Goal: Task Accomplishment & Management: Complete application form

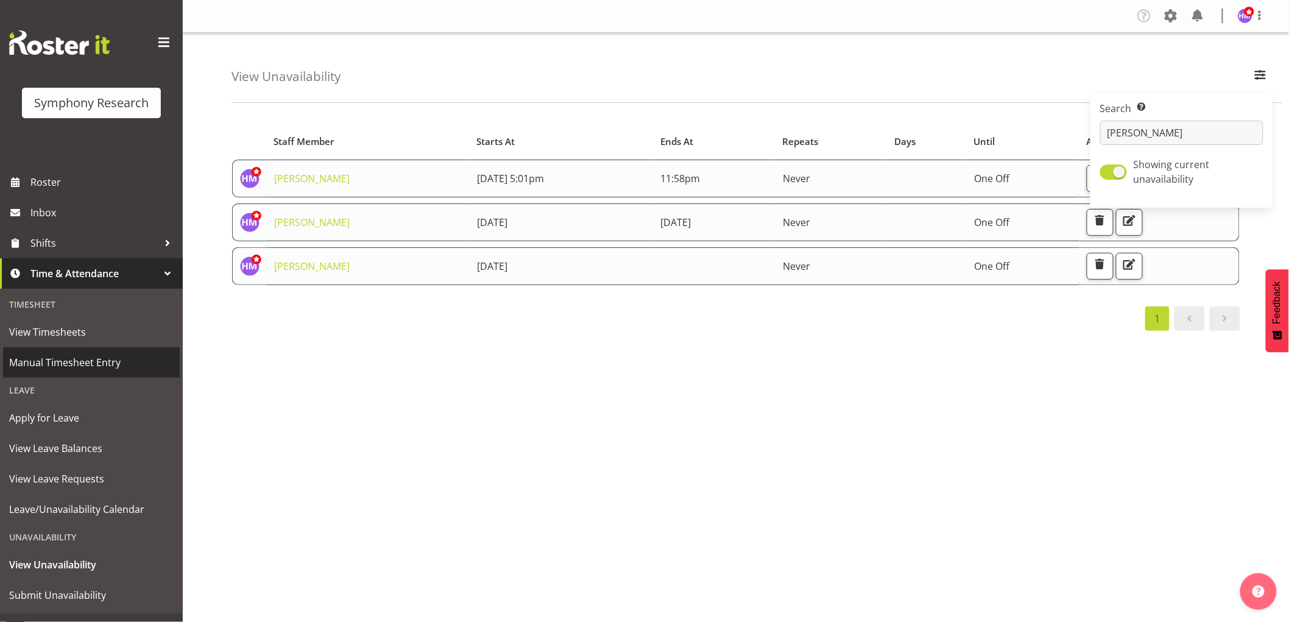
click at [85, 360] on span "Manual Timesheet Entry" at bounding box center [91, 362] width 164 height 18
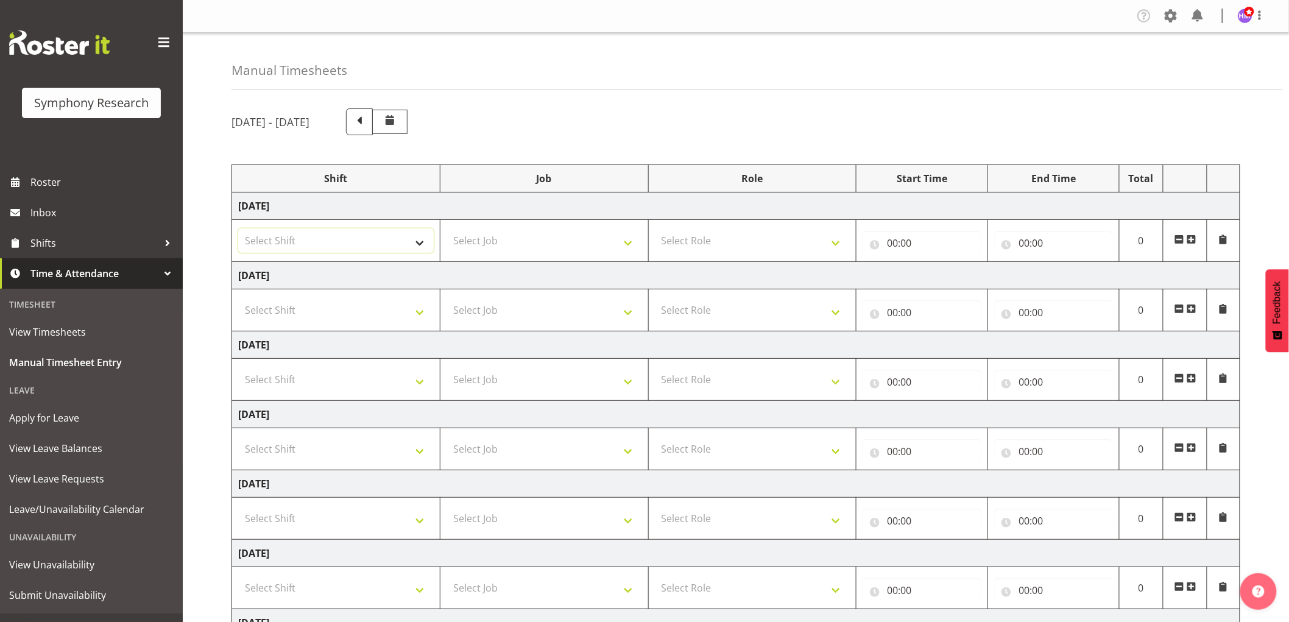
click at [303, 238] on select "Select Shift !!Weekend Residential (Roster IT Shift Label) *Business 9/10am ~ 4…" at bounding box center [335, 240] width 195 height 24
select select "1607"
click at [238, 228] on select "Select Shift !!Weekend Residential (Roster IT Shift Label) *Business 9/10am ~ 4…" at bounding box center [335, 240] width 195 height 24
click at [470, 238] on select "Select Job 550060 IF Admin 553492 World Poll Aus Wave 2 Main 2025 553493 World …" at bounding box center [543, 240] width 195 height 24
select select "10732"
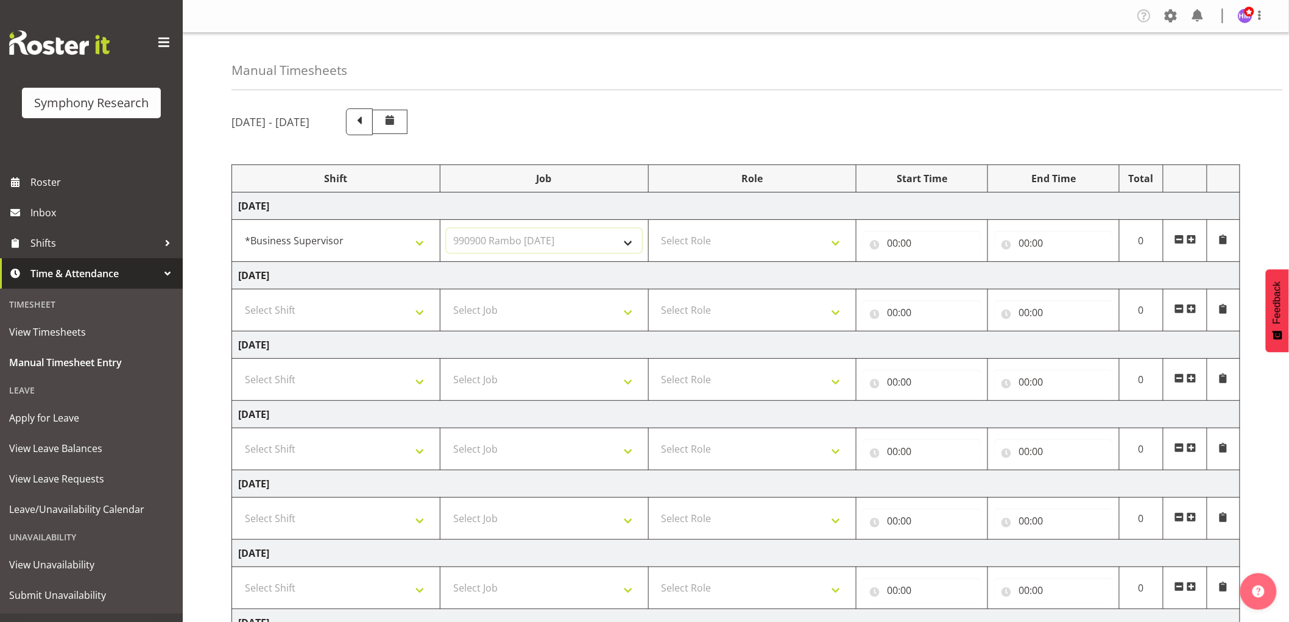
click at [446, 228] on select "Select Job 550060 IF Admin 553492 World Poll Aus Wave 2 Main 2025 553493 World …" at bounding box center [543, 240] width 195 height 24
drag, startPoint x: 701, startPoint y: 242, endPoint x: 703, endPoint y: 250, distance: 8.1
click at [702, 245] on select "Select Role Supervisor Interviewing Briefing" at bounding box center [752, 240] width 195 height 24
select select "45"
click at [655, 228] on select "Select Role Supervisor Interviewing Briefing" at bounding box center [752, 240] width 195 height 24
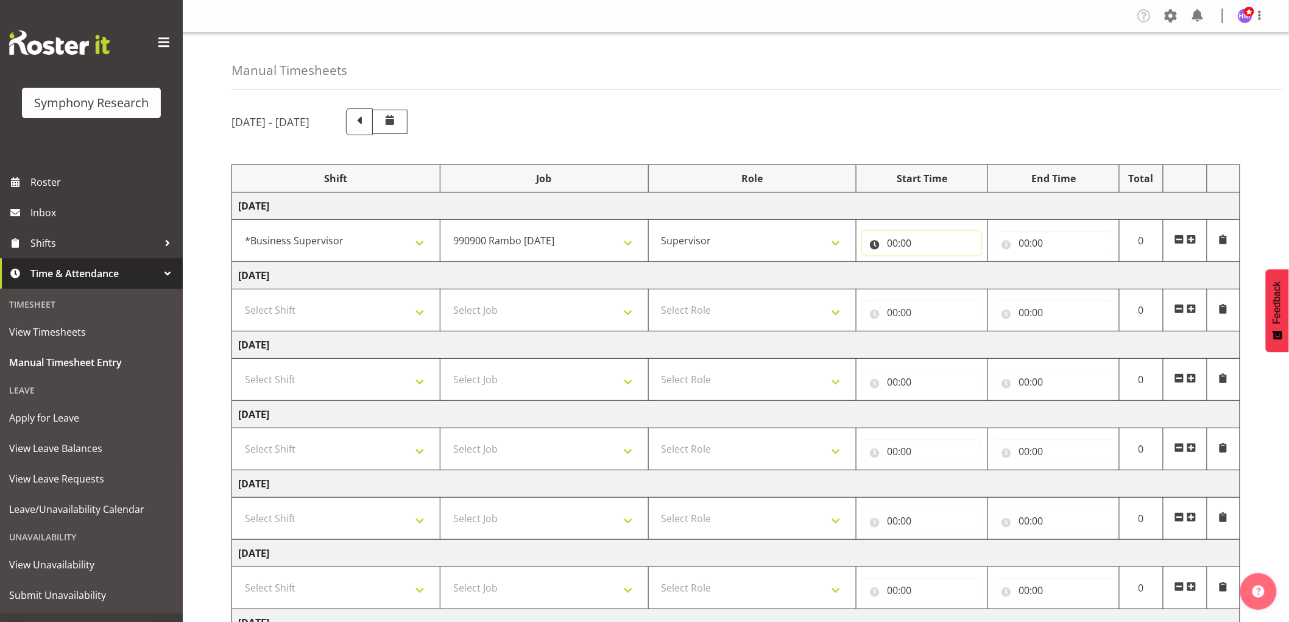
drag, startPoint x: 884, startPoint y: 241, endPoint x: 906, endPoint y: 252, distance: 25.1
click at [895, 248] on input "00:00" at bounding box center [921, 243] width 119 height 24
click at [948, 269] on select "00 01 02 03 04 05 06 07 08 09 10 11 12 13 14 15 16 17 18 19 20 21 22 23" at bounding box center [945, 274] width 27 height 24
select select "9"
click at [932, 262] on select "00 01 02 03 04 05 06 07 08 09 10 11 12 13 14 15 16 17 18 19 20 21 22 23" at bounding box center [945, 274] width 27 height 24
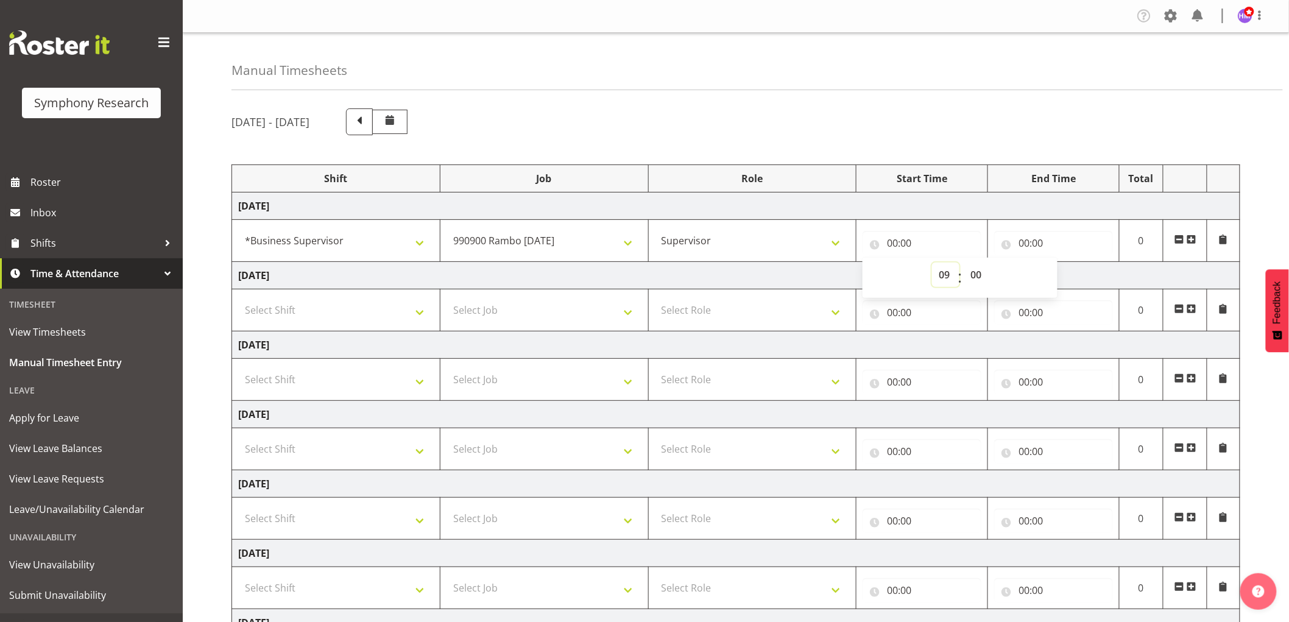
type input "09:00"
drag, startPoint x: 983, startPoint y: 270, endPoint x: 993, endPoint y: 270, distance: 9.8
click at [983, 270] on select "00 01 02 03 04 05 06 07 08 09 10 11 12 13 14 15 16 17 18 19 20 21 22 23 24 25 2…" at bounding box center [976, 274] width 27 height 24
select select "10"
click at [963, 262] on select "00 01 02 03 04 05 06 07 08 09 10 11 12 13 14 15 16 17 18 19 20 21 22 23 24 25 2…" at bounding box center [976, 274] width 27 height 24
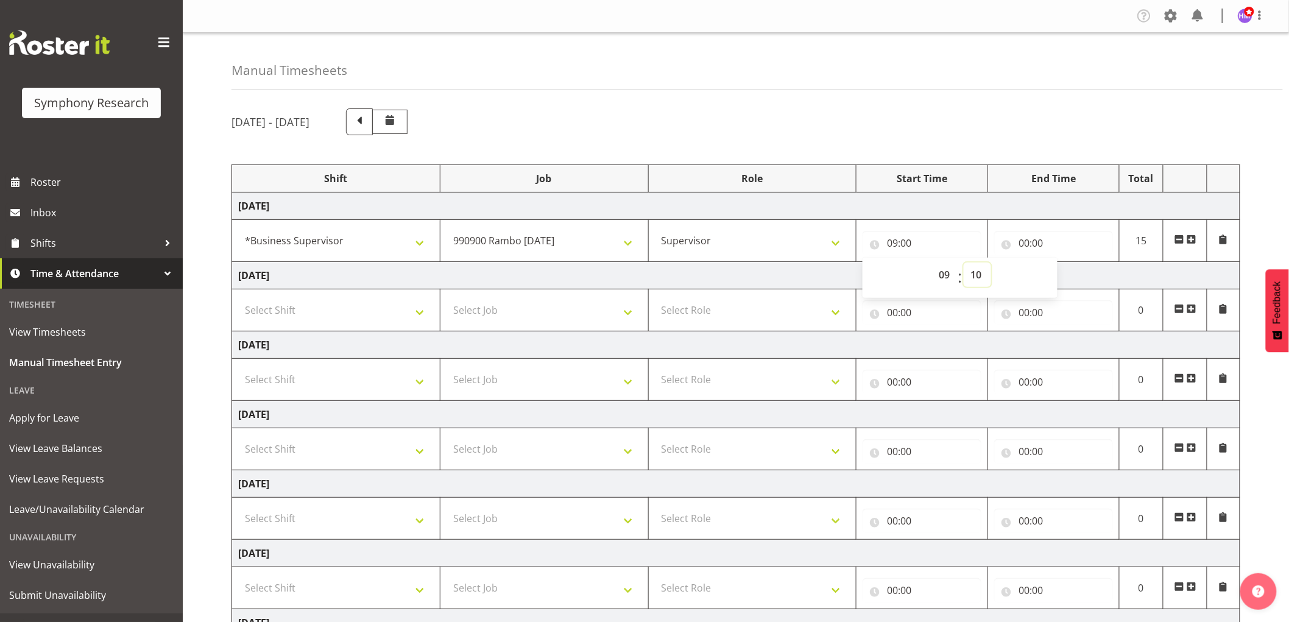
type input "09:10"
drag, startPoint x: 1030, startPoint y: 254, endPoint x: 1042, endPoint y: 247, distance: 13.9
click at [1032, 252] on input "00:00" at bounding box center [1053, 243] width 119 height 24
click at [1079, 272] on select "00 01 02 03 04 05 06 07 08 09 10 11 12 13 14 15 16 17 18 19 20 21 22 23" at bounding box center [1076, 274] width 27 height 24
select select "16"
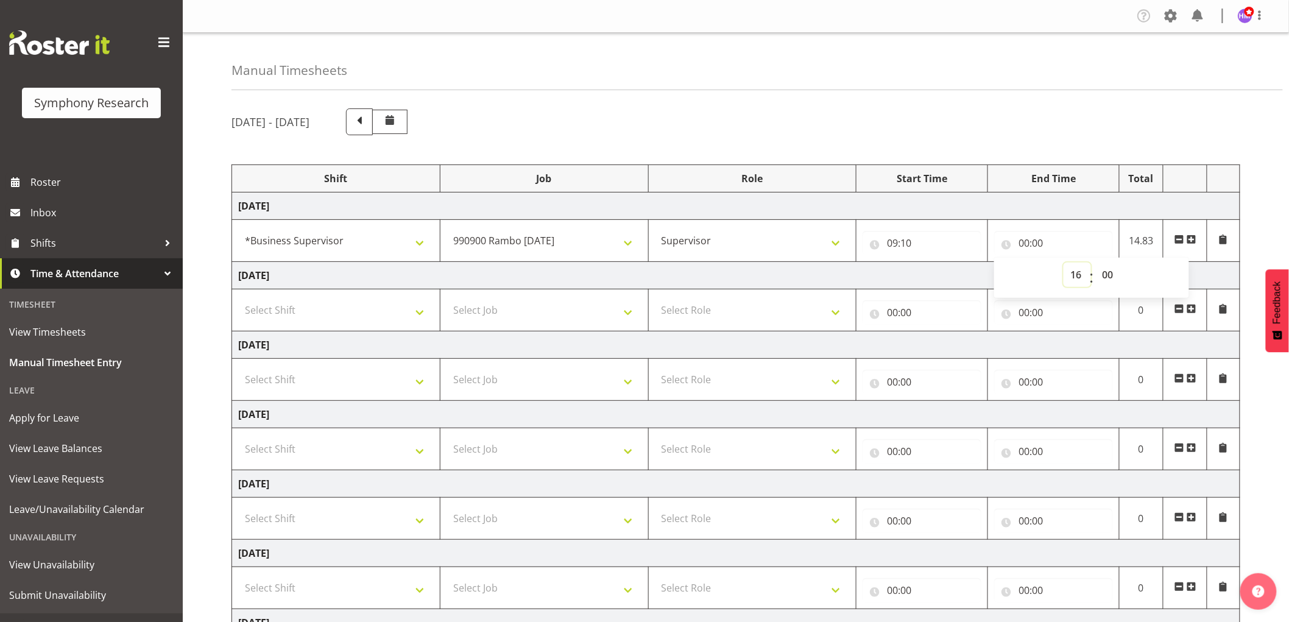
click at [1063, 262] on select "00 01 02 03 04 05 06 07 08 09 10 11 12 13 14 15 16 17 18 19 20 21 22 23" at bounding box center [1076, 274] width 27 height 24
type input "16:00"
click at [1107, 272] on select "00 01 02 03 04 05 06 07 08 09 10 11 12 13 14 15 16 17 18 19 20 21 22 23 24 25 2…" at bounding box center [1108, 274] width 27 height 24
click at [1095, 262] on select "00 01 02 03 04 05 06 07 08 09 10 11 12 13 14 15 16 17 18 19 20 21 22 23 24 25 2…" at bounding box center [1108, 274] width 27 height 24
click at [1188, 241] on span at bounding box center [1191, 239] width 10 height 10
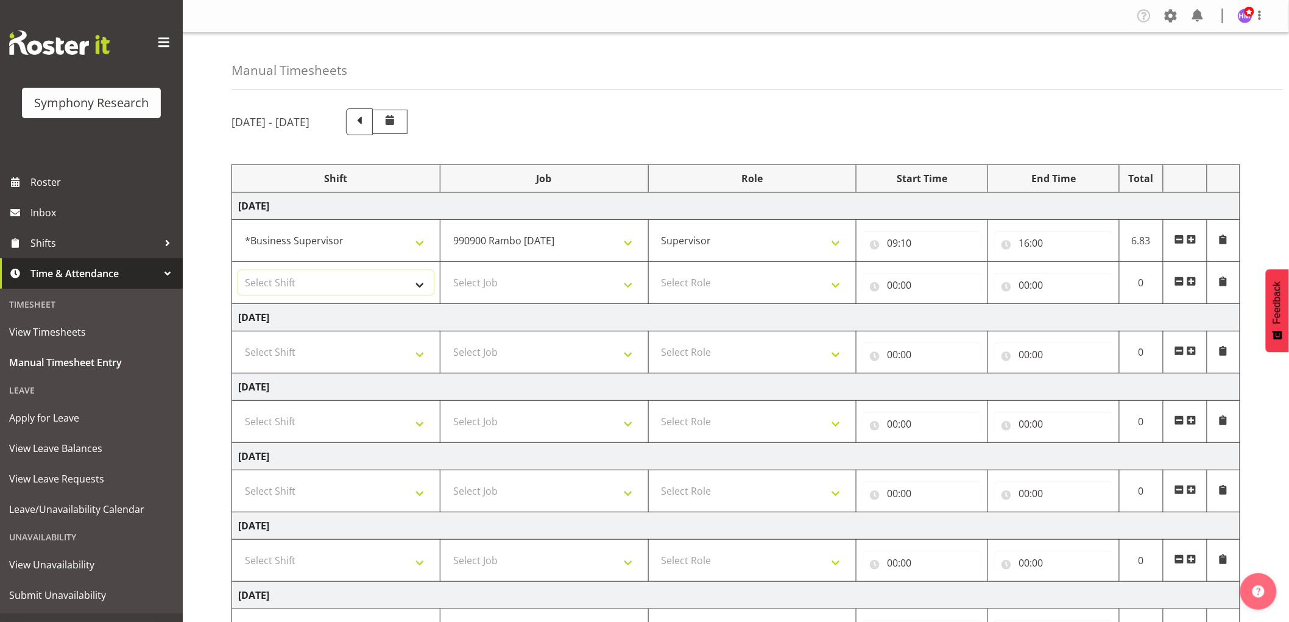
click at [389, 283] on select "Select Shift !!Weekend Residential (Roster IT Shift Label) *Business 9/10am ~ 4…" at bounding box center [335, 282] width 195 height 24
select select "1607"
click at [238, 270] on select "Select Shift !!Weekend Residential (Roster IT Shift Label) *Business 9/10am ~ 4…" at bounding box center [335, 282] width 195 height 24
click at [526, 281] on select "Select Job 550060 IF Admin 553492 World Poll Aus Wave 2 Main 2025 553493 World …" at bounding box center [543, 282] width 195 height 24
select select "10732"
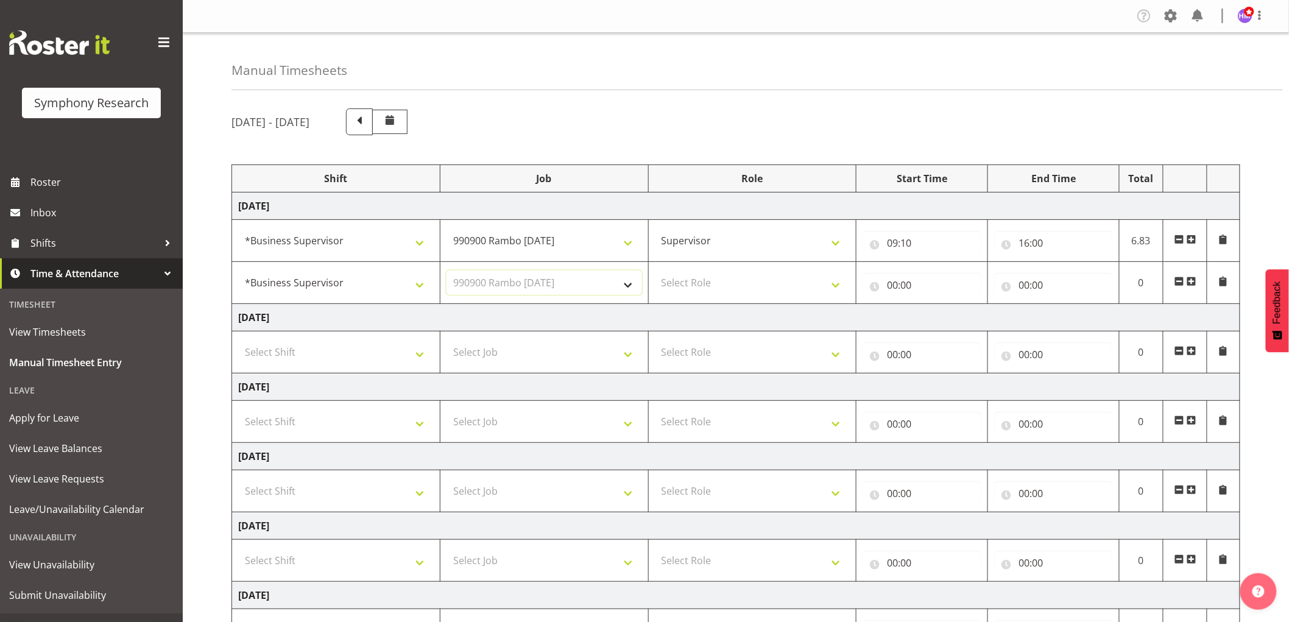
click at [446, 270] on select "Select Job 550060 IF Admin 553492 World Poll Aus Wave 2 Main 2025 553493 World …" at bounding box center [543, 282] width 195 height 24
click at [699, 284] on select "Select Role Supervisor Interviewing Briefing" at bounding box center [752, 282] width 195 height 24
select select "45"
click at [655, 270] on select "Select Role Supervisor Interviewing Briefing" at bounding box center [752, 282] width 195 height 24
click at [903, 290] on input "00:00" at bounding box center [921, 285] width 119 height 24
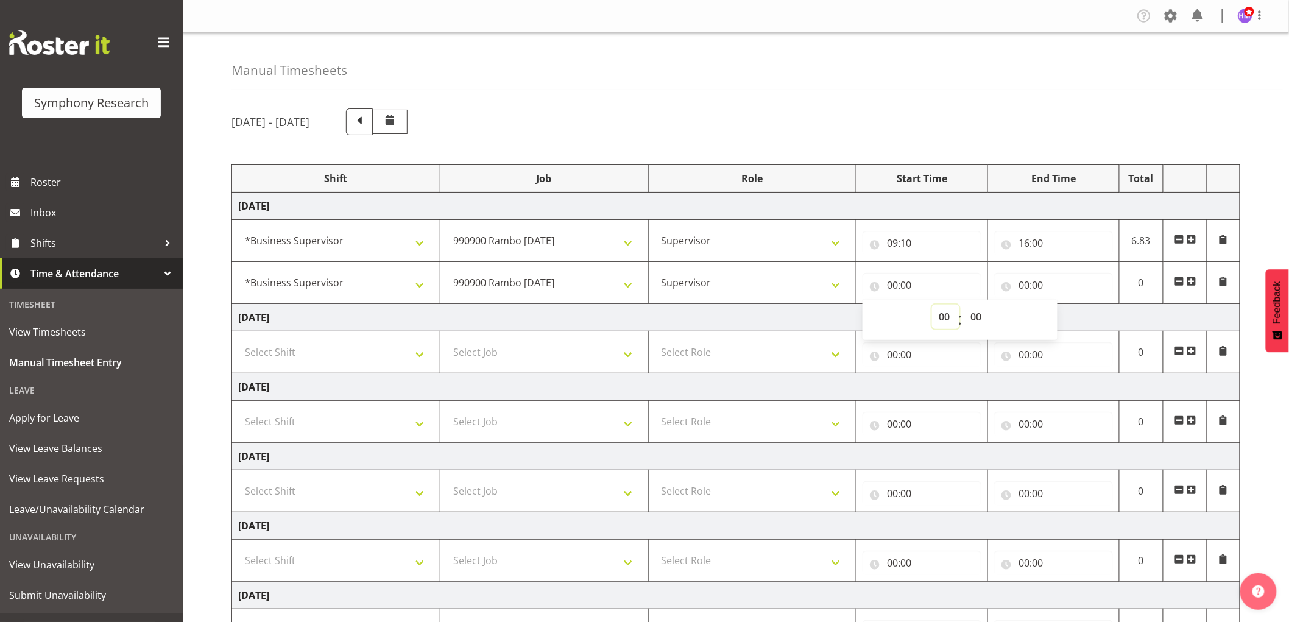
click at [935, 320] on select "00 01 02 03 04 05 06 07 08 09 10 11 12 13 14 15 16 17 18 19 20 21 22 23" at bounding box center [945, 317] width 27 height 24
select select "16"
click at [932, 305] on select "00 01 02 03 04 05 06 07 08 09 10 11 12 13 14 15 16 17 18 19 20 21 22 23" at bounding box center [945, 317] width 27 height 24
type input "16:00"
click at [987, 308] on select "00 01 02 03 04 05 06 07 08 09 10 11 12 13 14 15 16 17 18 19 20 21 22 23 24 25 2…" at bounding box center [976, 317] width 27 height 24
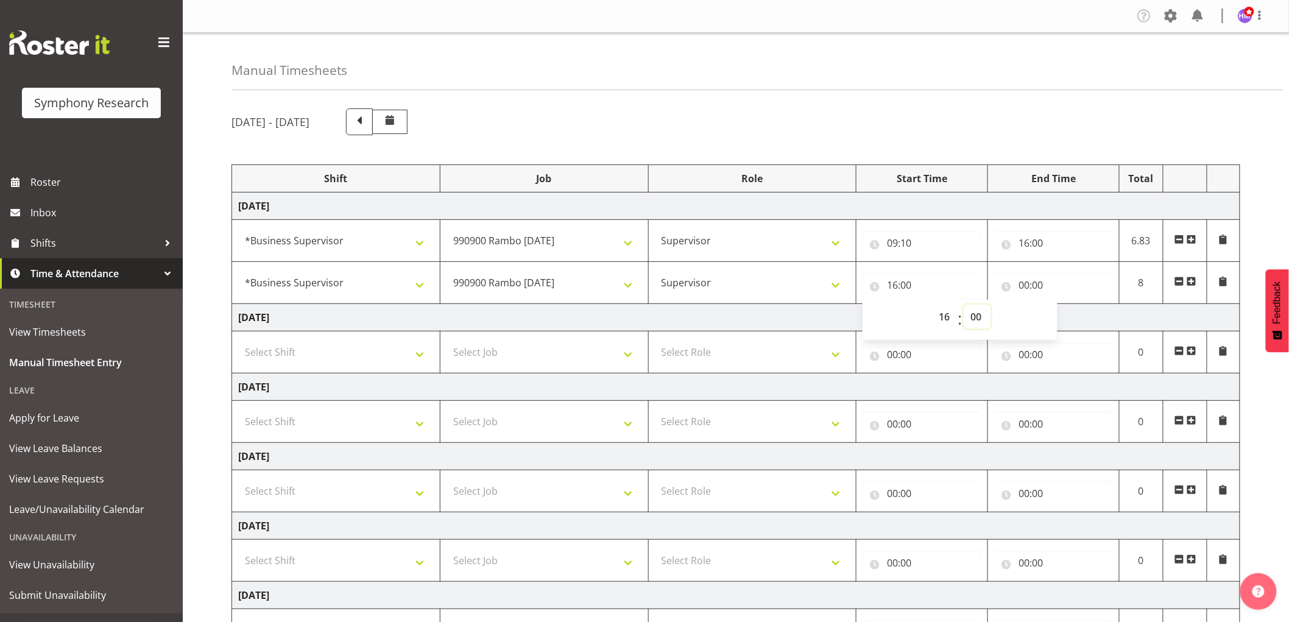
select select "45"
click at [963, 305] on select "00 01 02 03 04 05 06 07 08 09 10 11 12 13 14 15 16 17 18 19 20 21 22 23 24 25 2…" at bounding box center [976, 317] width 27 height 24
type input "16:45"
drag, startPoint x: 1022, startPoint y: 287, endPoint x: 1062, endPoint y: 305, distance: 43.9
click at [1023, 287] on input "00:00" at bounding box center [1053, 285] width 119 height 24
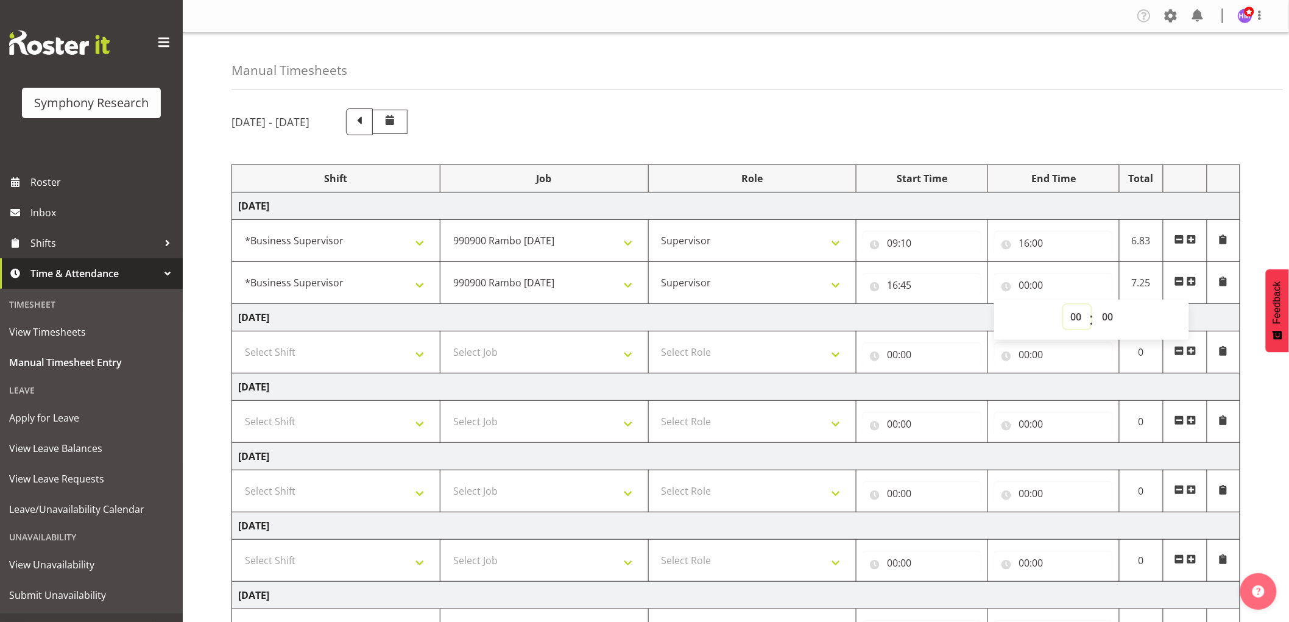
drag, startPoint x: 1072, startPoint y: 325, endPoint x: 1082, endPoint y: 321, distance: 9.8
click at [1072, 325] on select "00 01 02 03 04 05 06 07 08 09 10 11 12 13 14 15 16 17 18 19 20 21 22 23" at bounding box center [1076, 317] width 27 height 24
select select "21"
click at [1063, 305] on select "00 01 02 03 04 05 06 07 08 09 10 11 12 13 14 15 16 17 18 19 20 21 22 23" at bounding box center [1076, 317] width 27 height 24
type input "21:00"
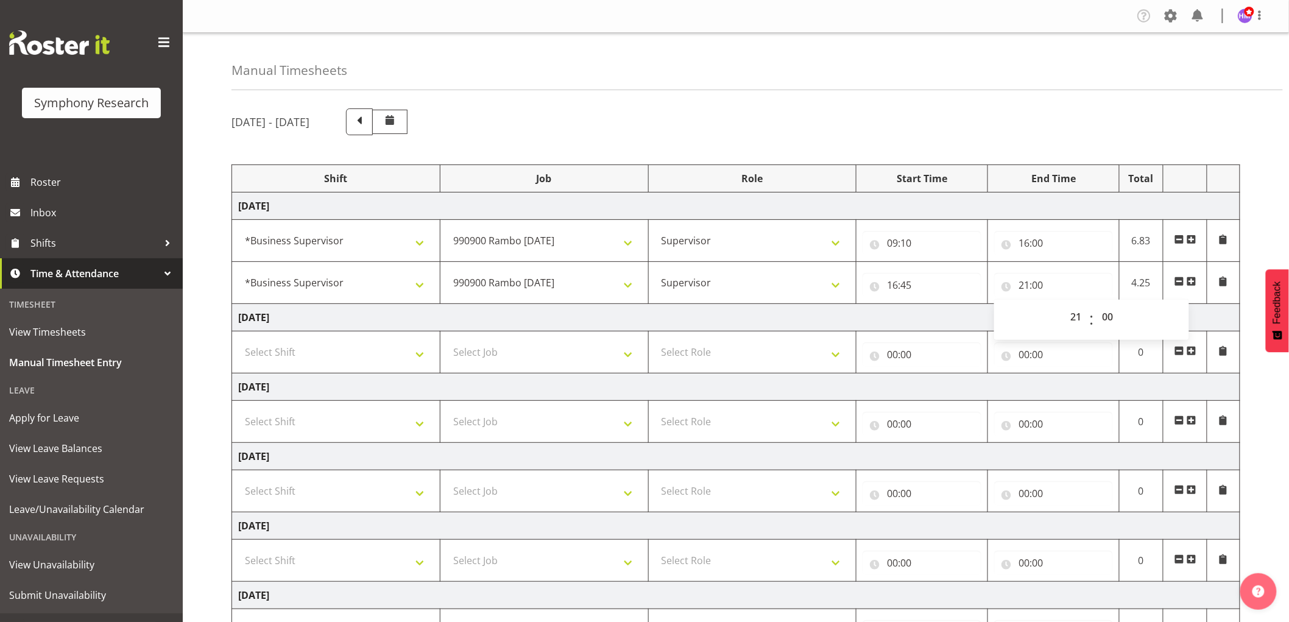
click at [877, 124] on div "[DATE] - [DATE]" at bounding box center [735, 121] width 1009 height 27
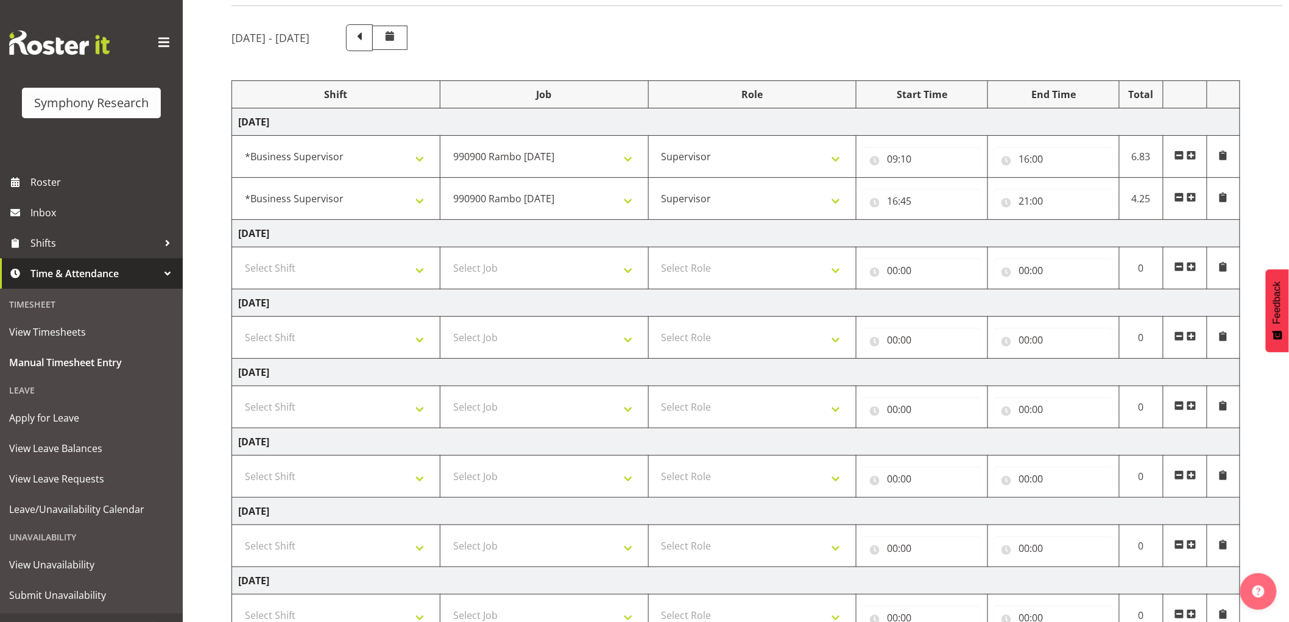
scroll to position [178, 0]
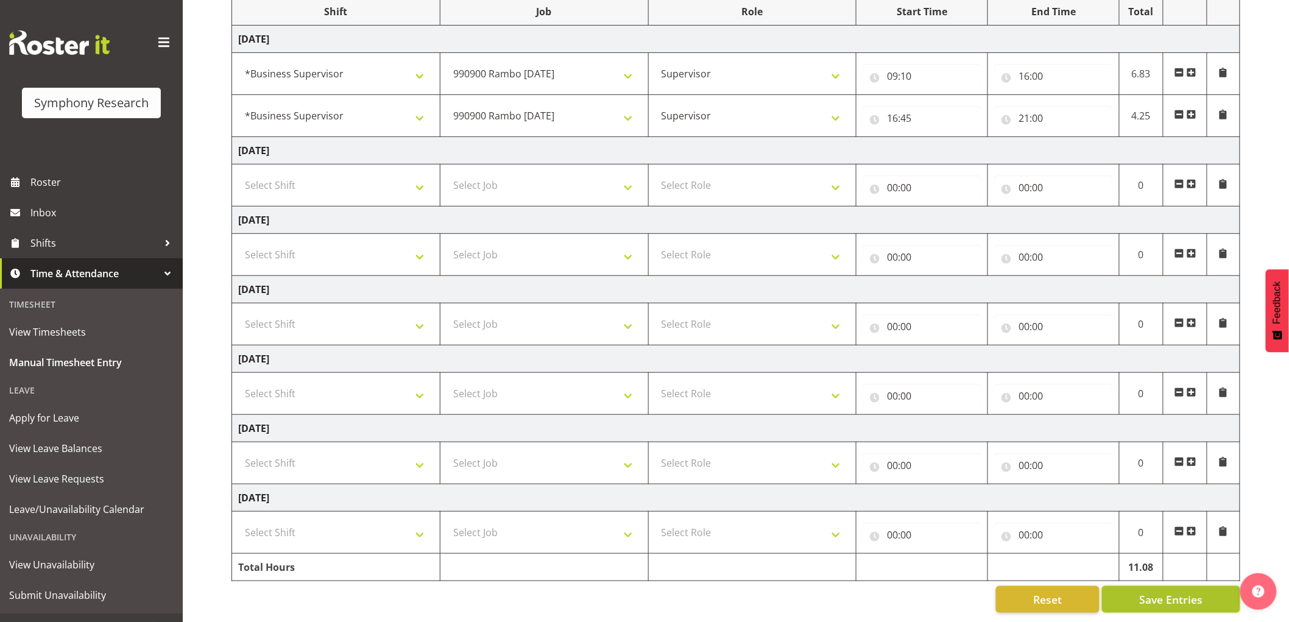
click at [1195, 591] on span "Save Entries" at bounding box center [1170, 599] width 63 height 16
